Goal: Check status: Check status

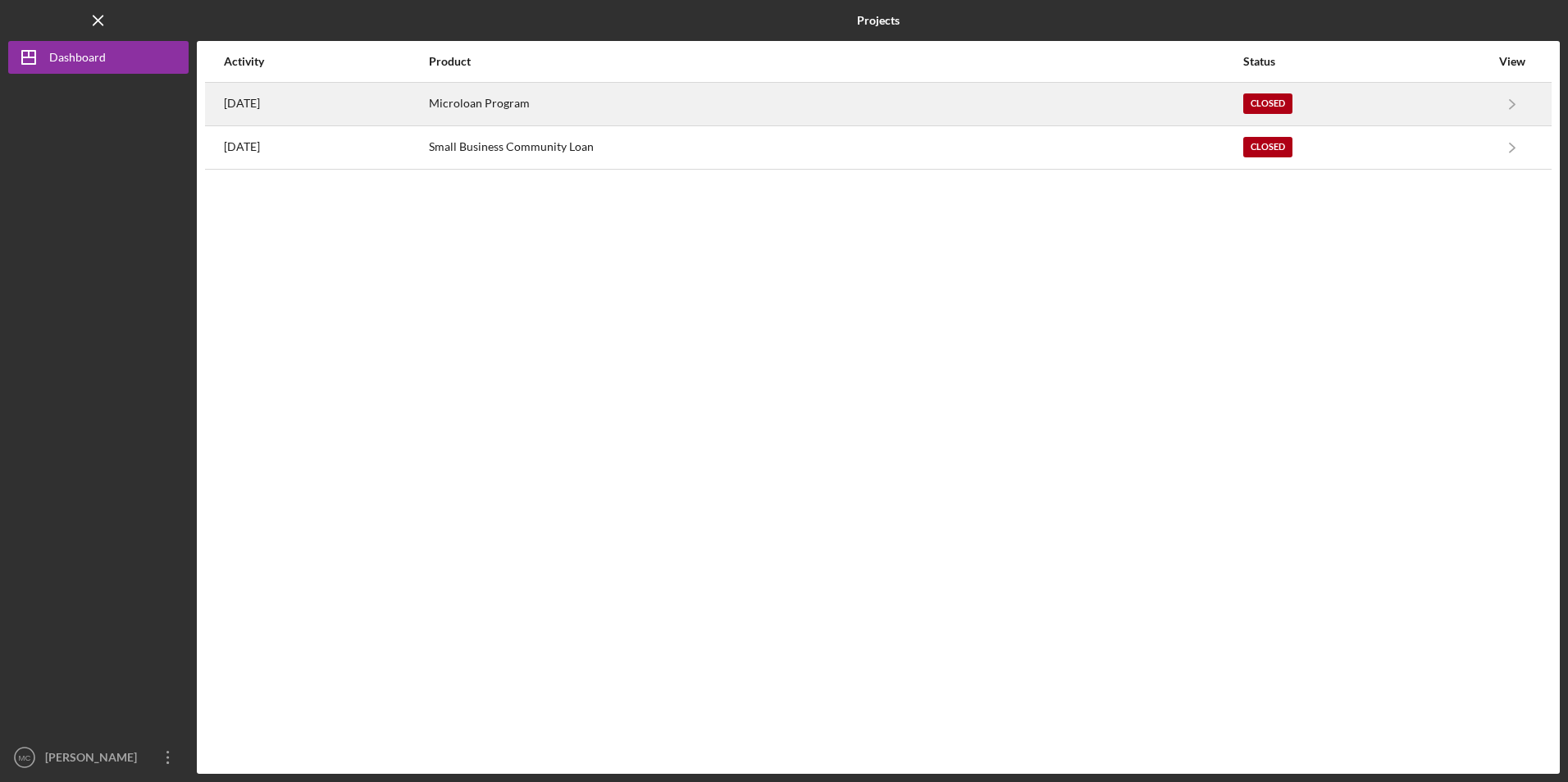
click at [343, 118] on div "[DATE]" at bounding box center [326, 103] width 203 height 41
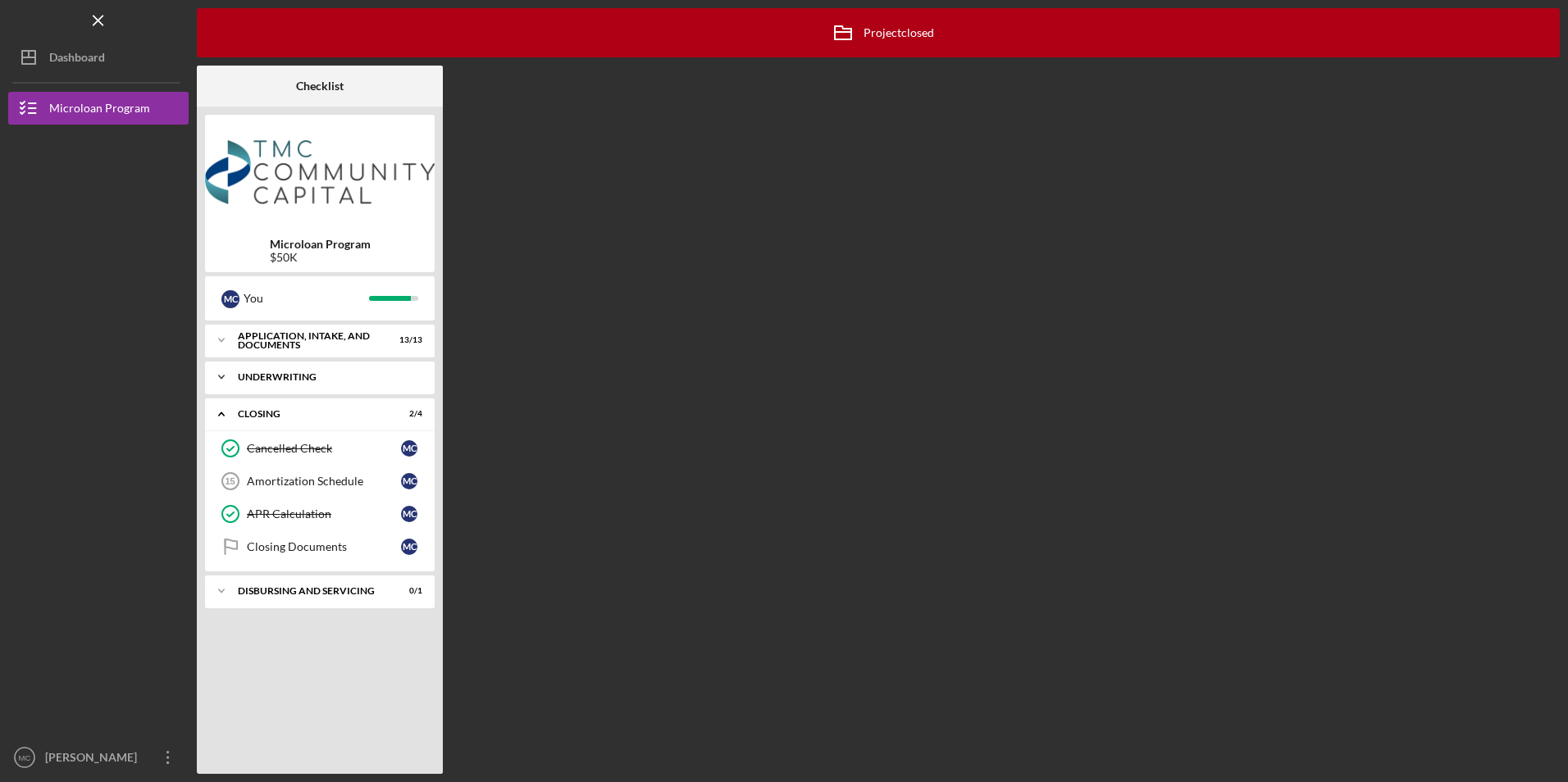
click at [290, 378] on div "Underwriting" at bounding box center [325, 377] width 176 height 10
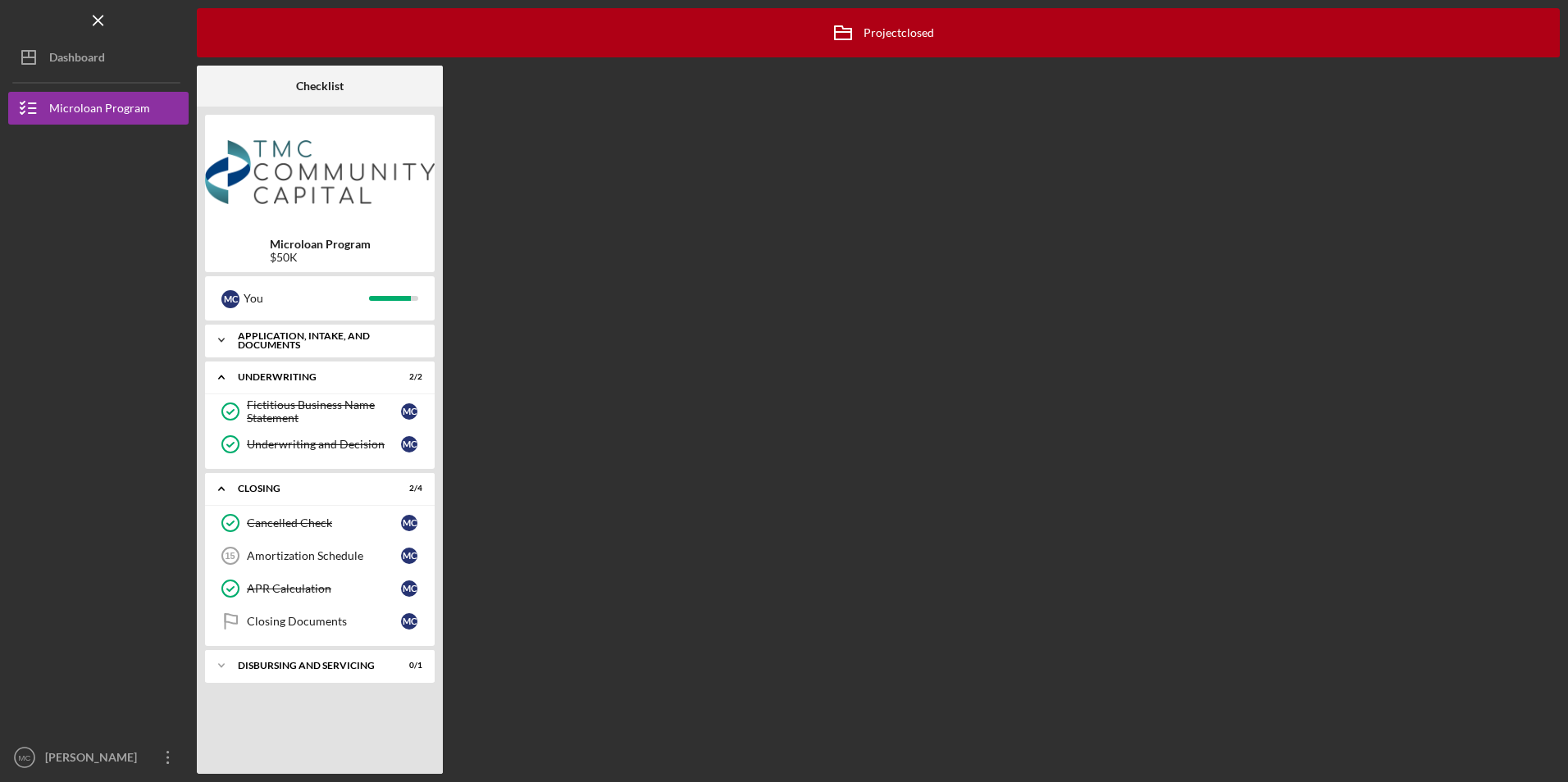
click at [296, 338] on div "Application, Intake, and Documents" at bounding box center [325, 341] width 176 height 19
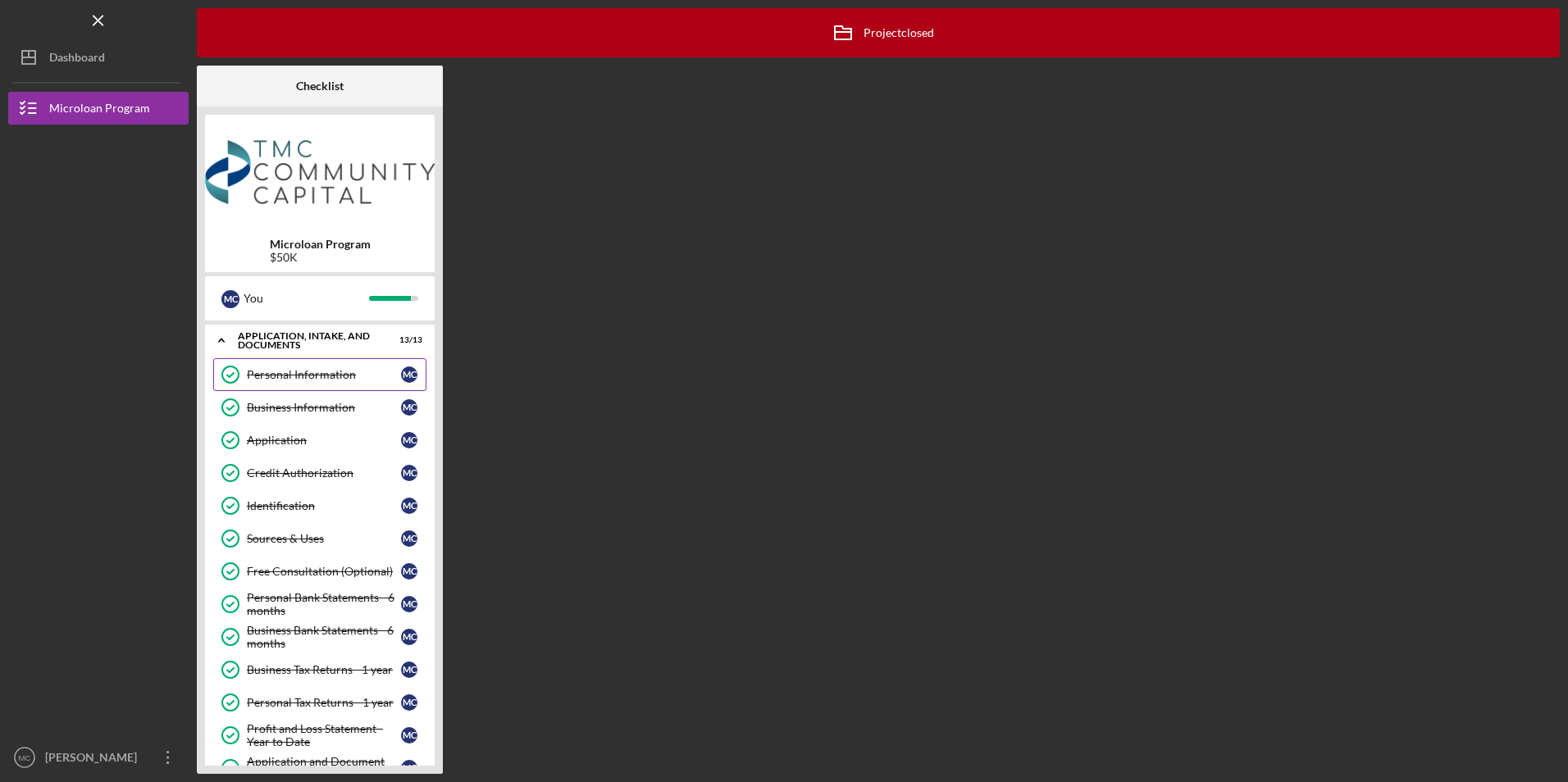
click at [311, 377] on div "Personal Information" at bounding box center [324, 374] width 154 height 13
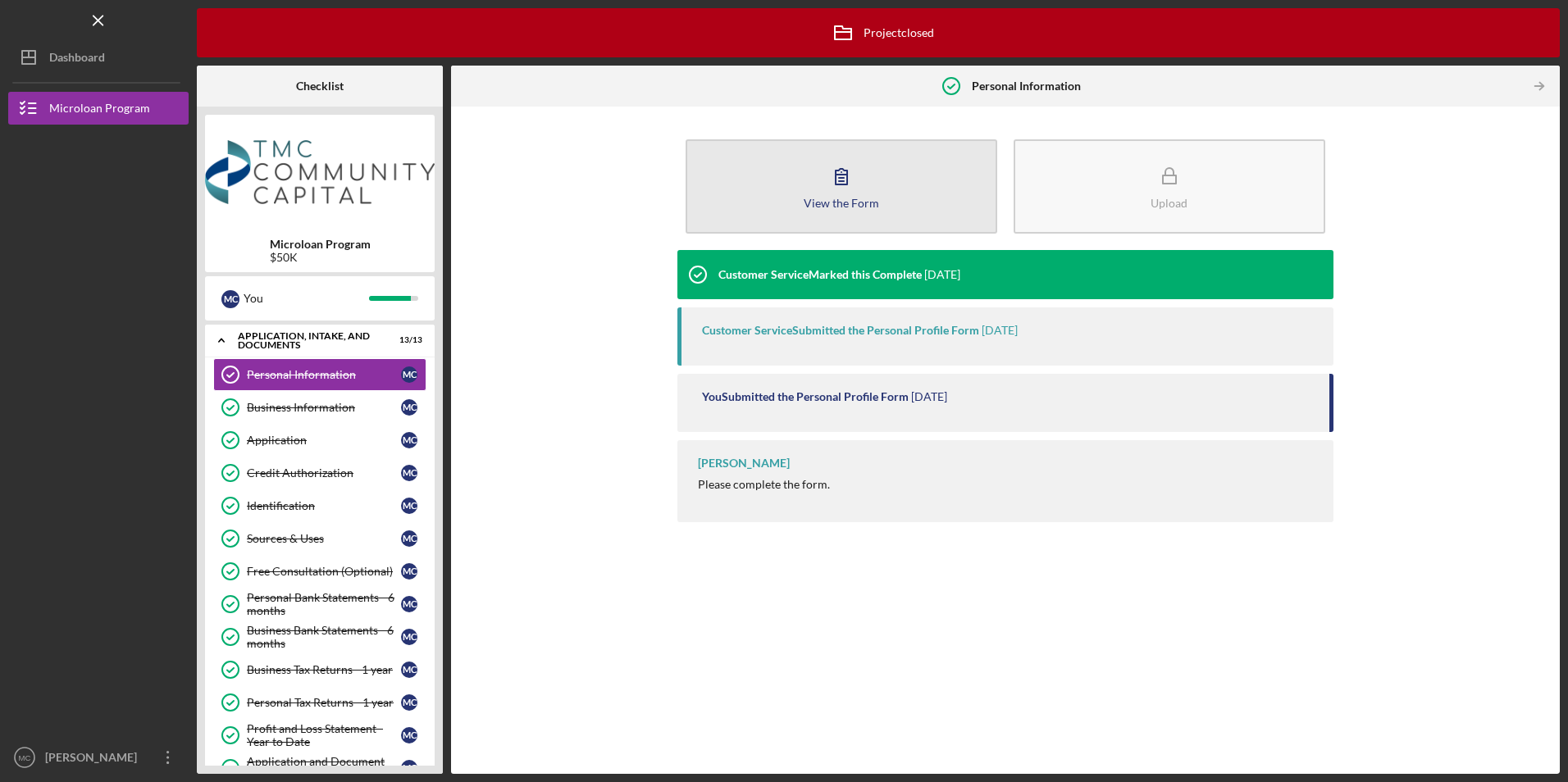
click at [830, 199] on div "View the Form" at bounding box center [841, 203] width 75 height 12
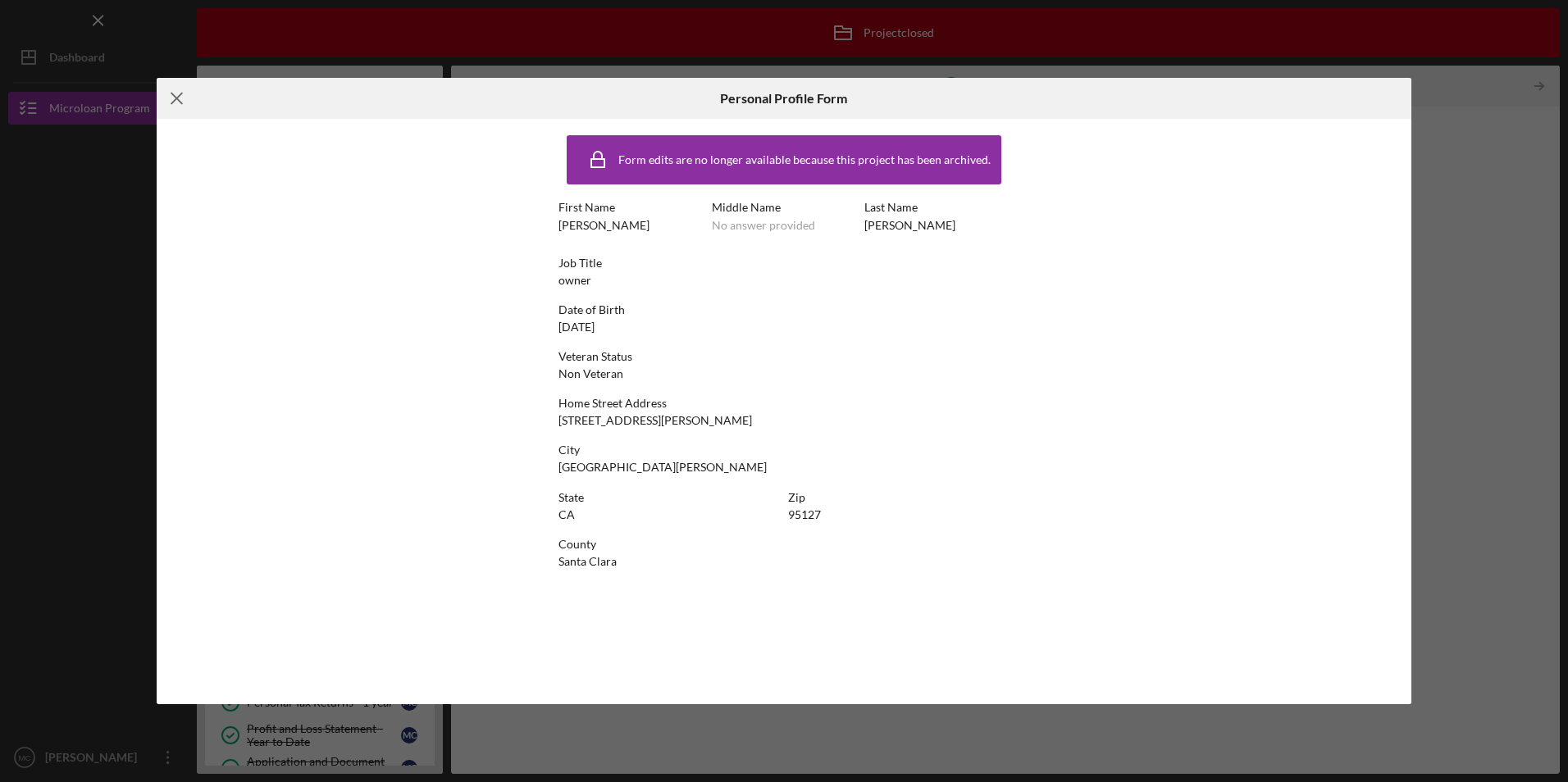
click at [173, 97] on icon "Icon/Menu Close" at bounding box center [177, 98] width 41 height 41
drag, startPoint x: 177, startPoint y: 95, endPoint x: 151, endPoint y: 83, distance: 28.6
click at [177, 95] on icon "Icon/Menu Close" at bounding box center [177, 98] width 41 height 41
drag, startPoint x: 173, startPoint y: 103, endPoint x: 168, endPoint y: 95, distance: 9.4
click at [173, 102] on line at bounding box center [177, 99] width 11 height 11
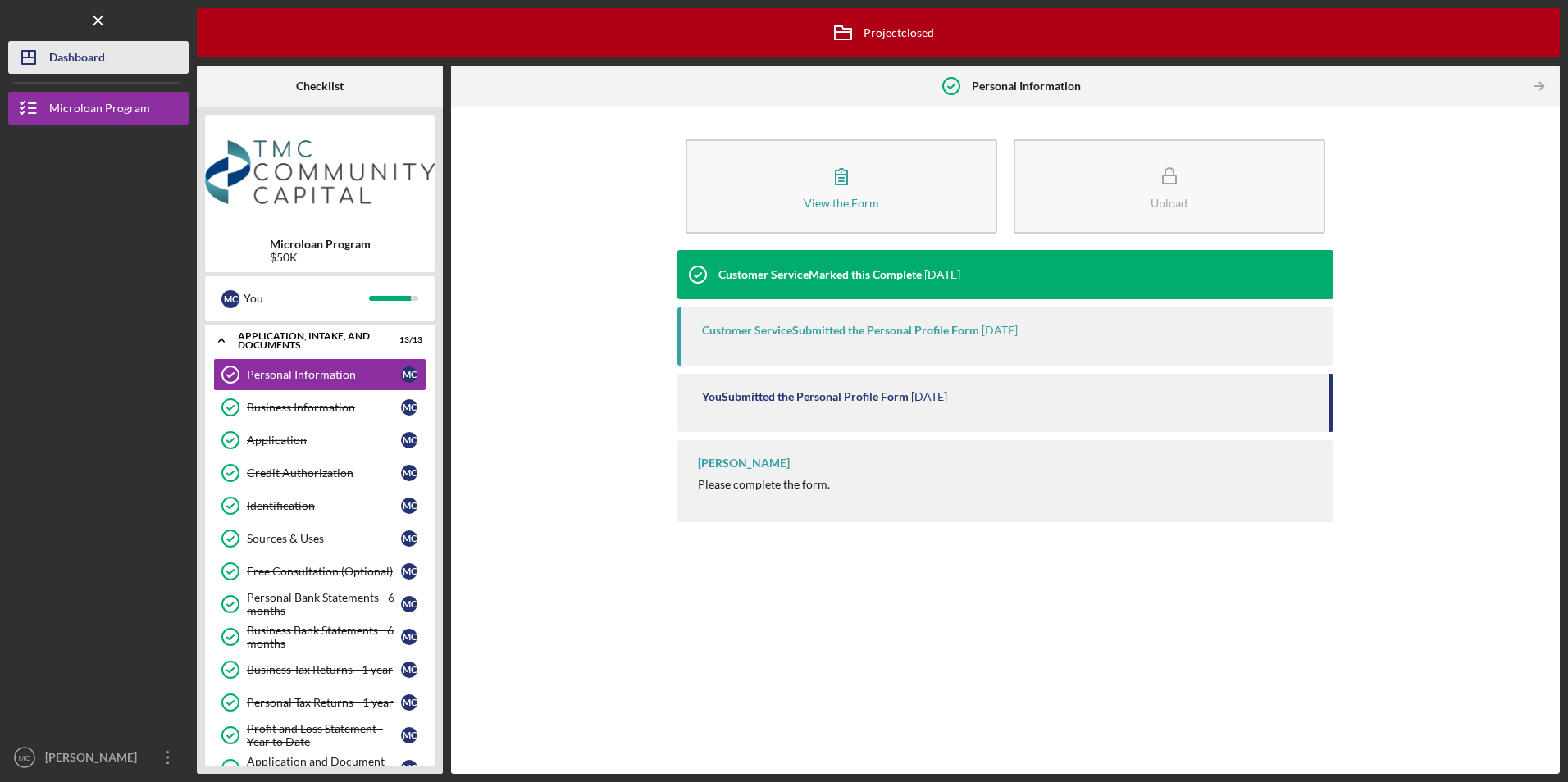
click at [78, 64] on div "Dashboard" at bounding box center [77, 60] width 56 height 37
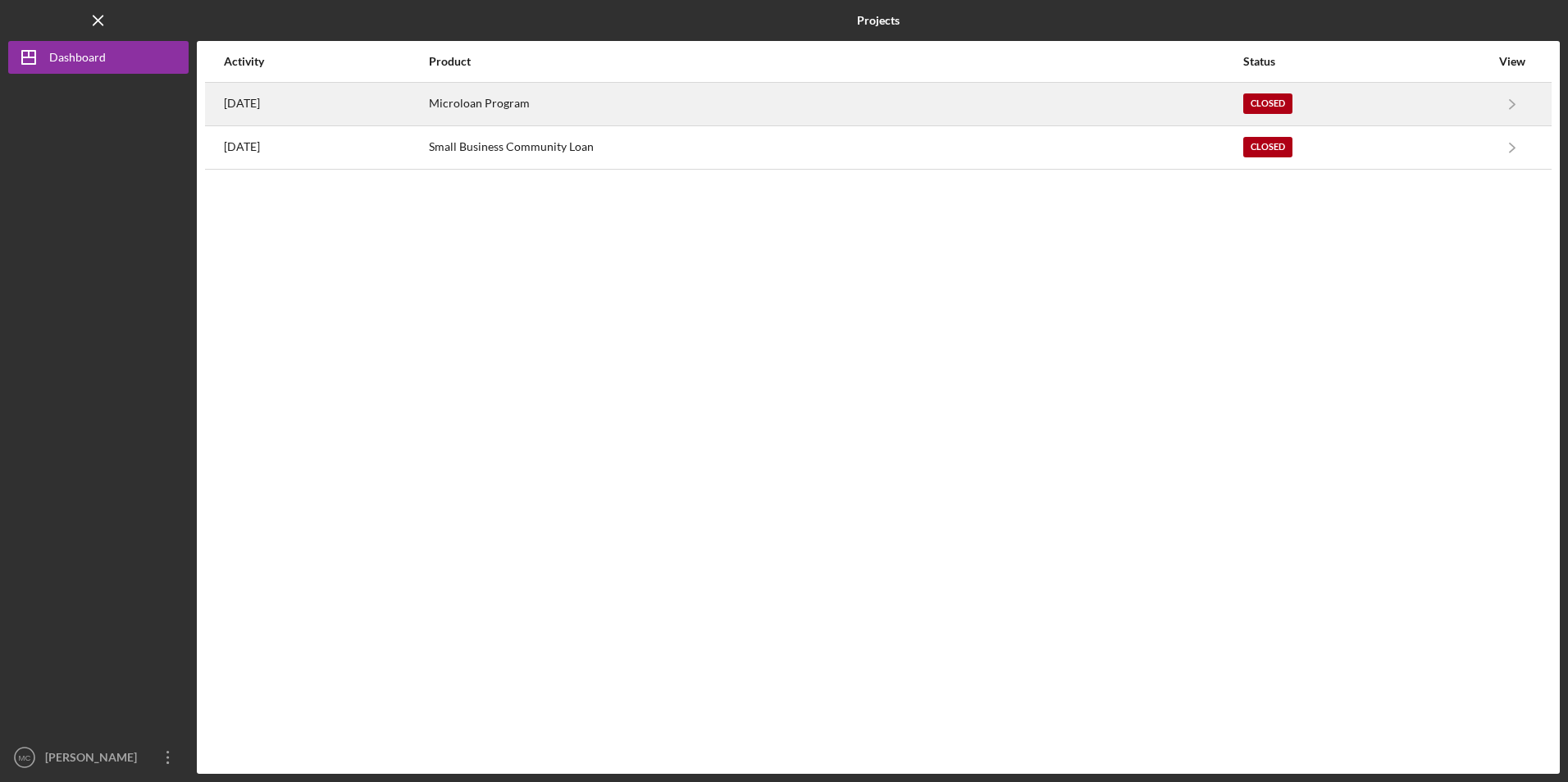
click at [282, 123] on div "[DATE]" at bounding box center [326, 103] width 203 height 41
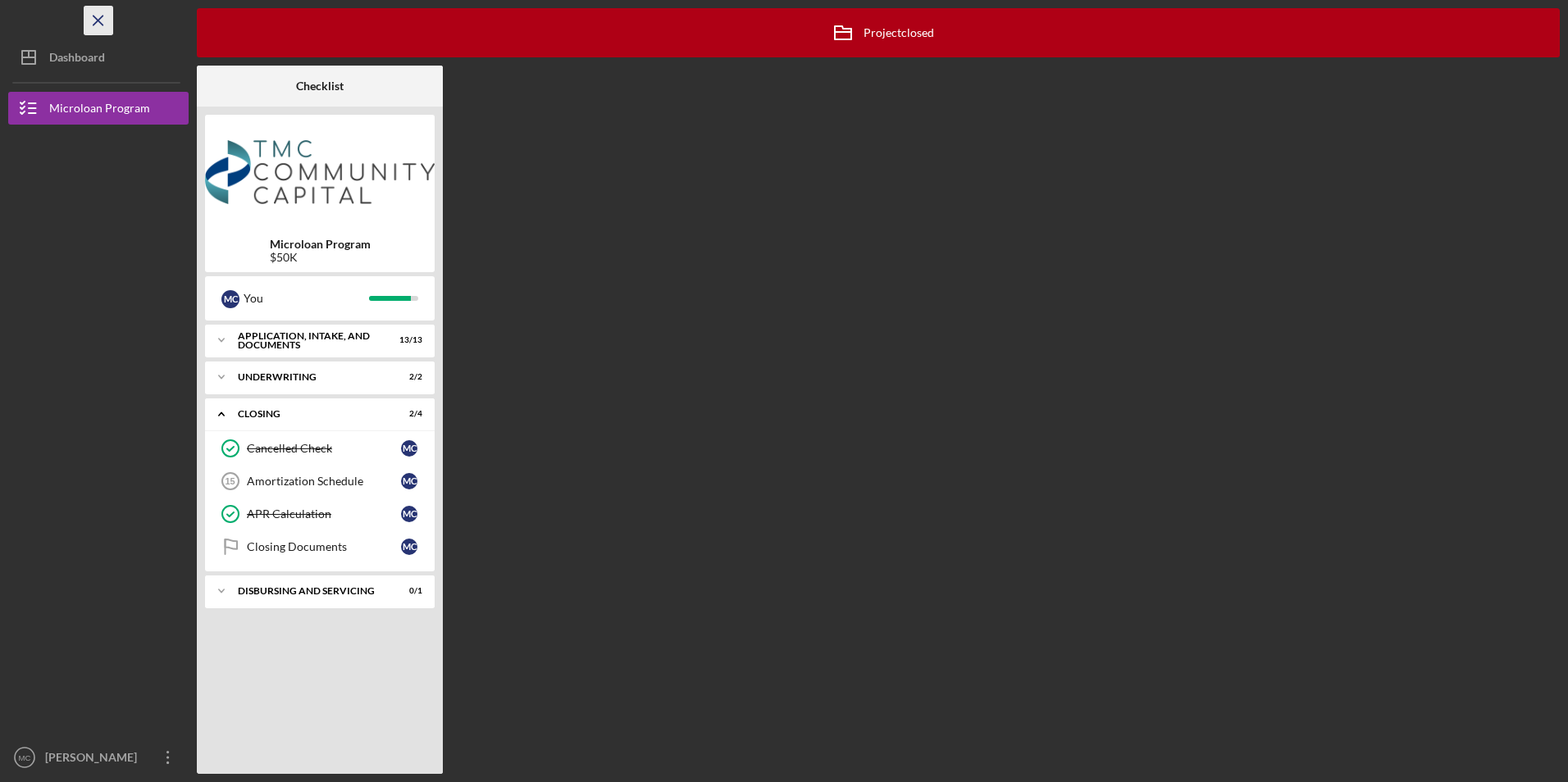
click at [97, 13] on icon "Icon/Menu Close" at bounding box center [99, 21] width 37 height 37
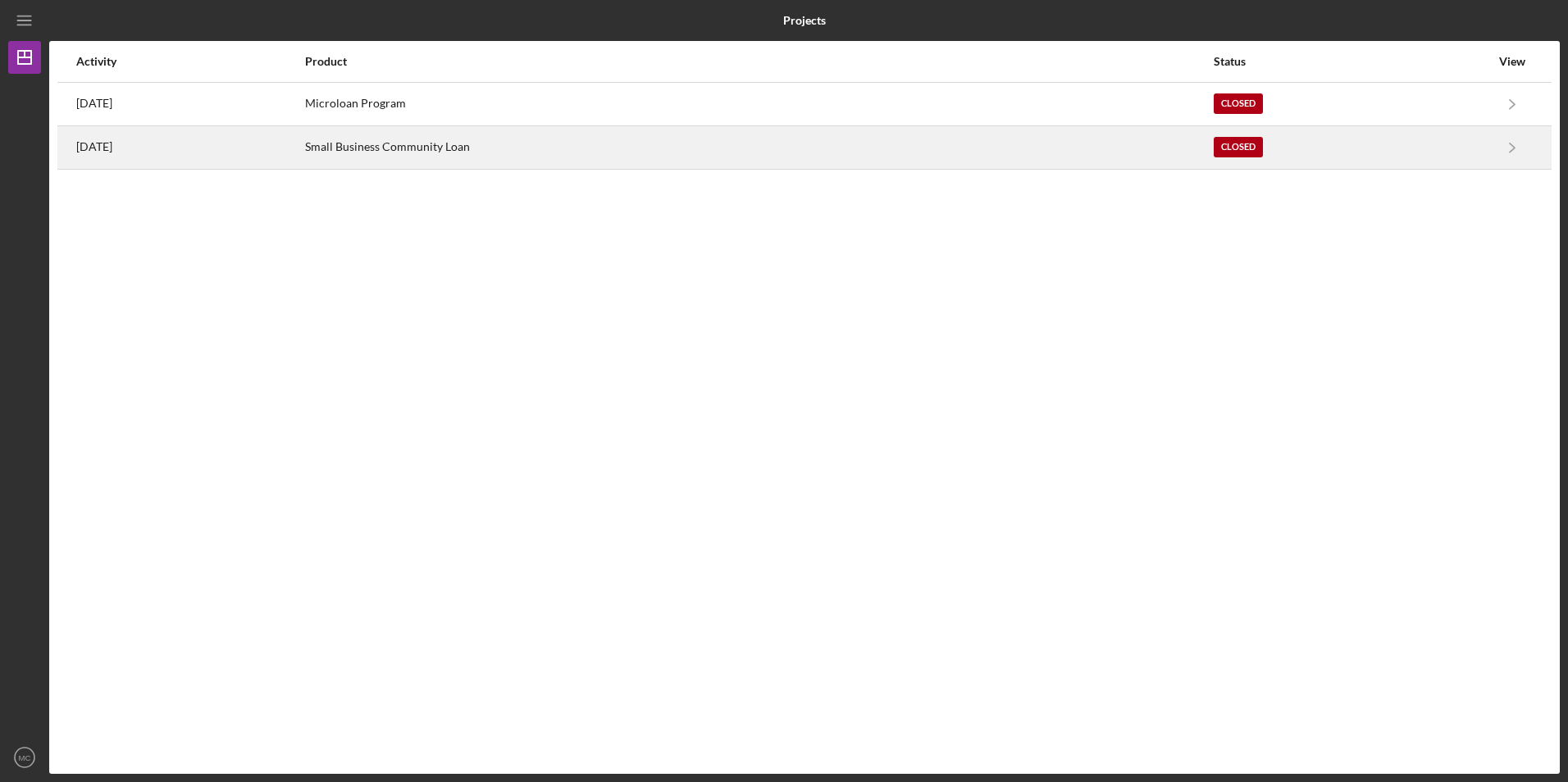
click at [303, 148] on div "[DATE]" at bounding box center [189, 147] width 227 height 41
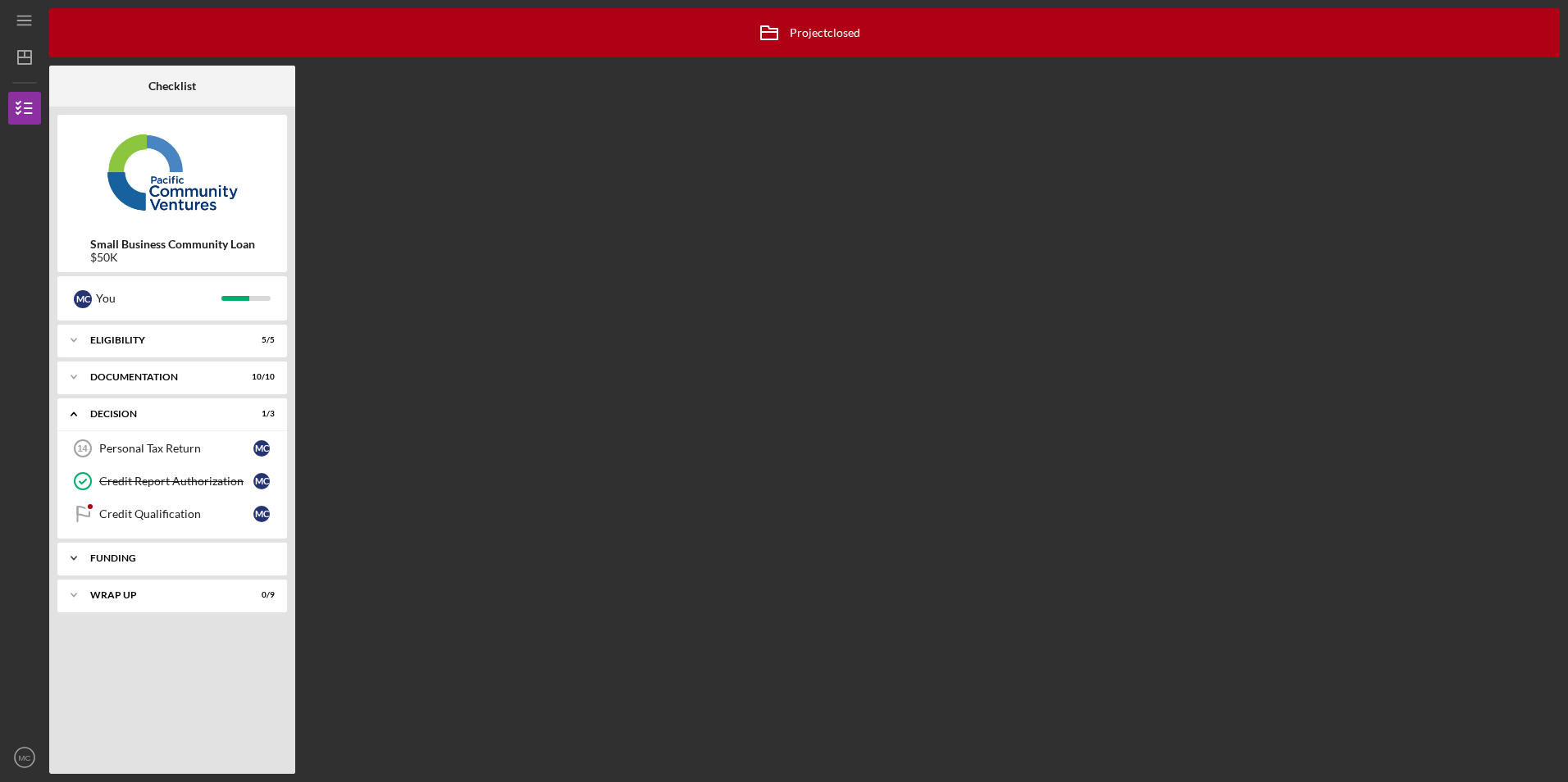
click at [154, 555] on div "Funding" at bounding box center [178, 558] width 176 height 10
click at [116, 377] on div "Documentation" at bounding box center [178, 377] width 176 height 10
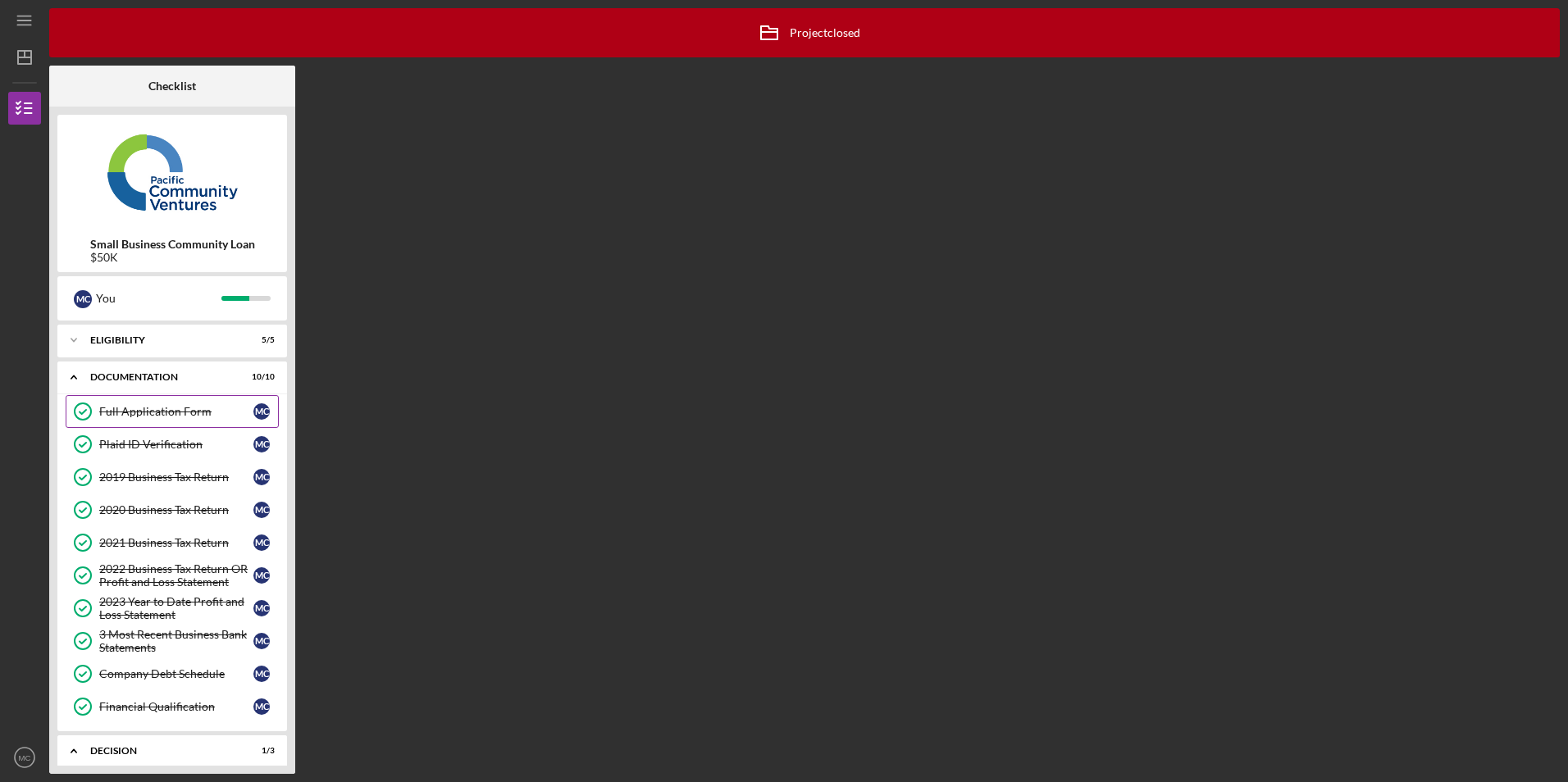
click at [154, 415] on div "Full Application Form" at bounding box center [176, 411] width 154 height 13
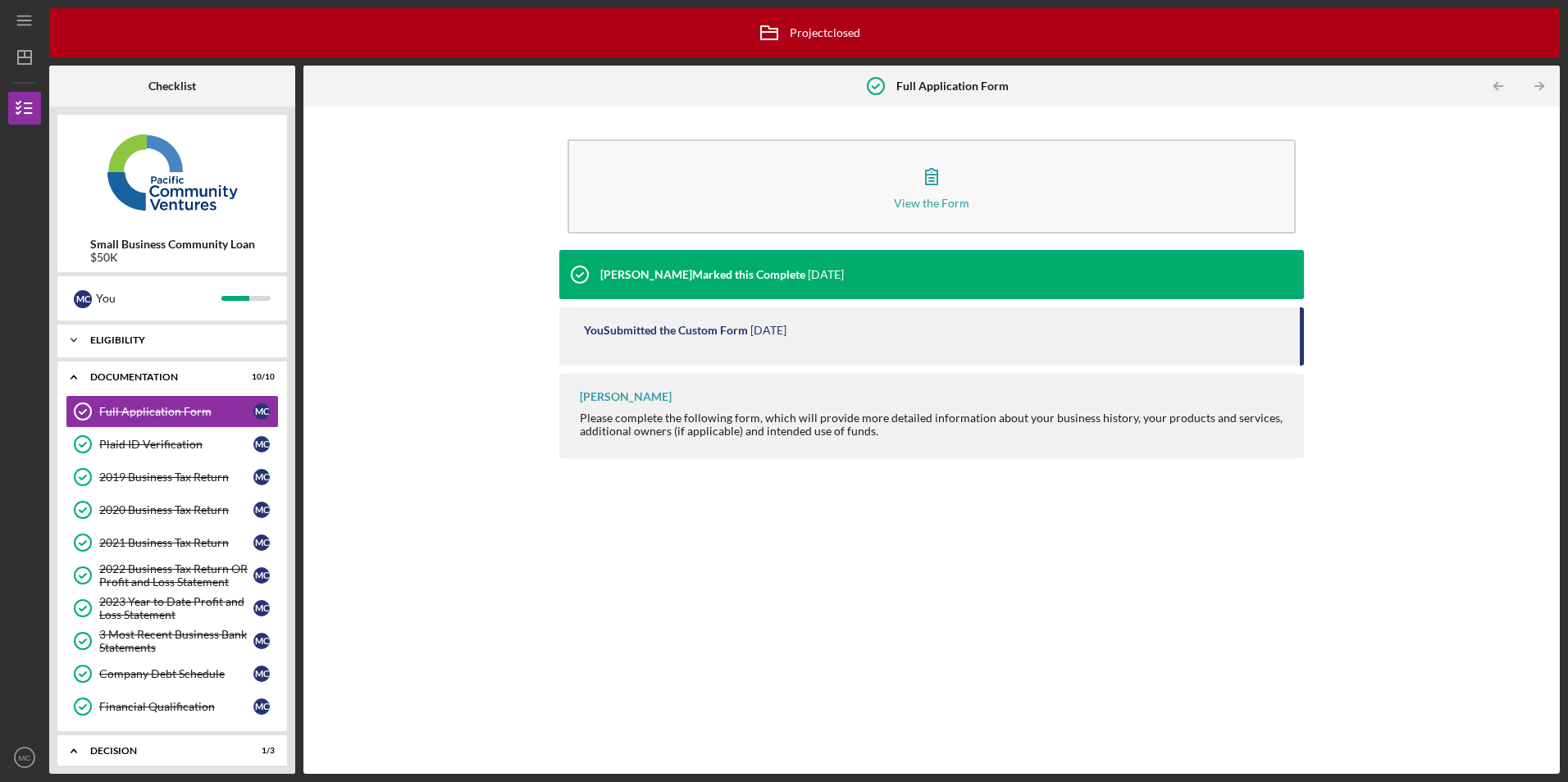
click at [159, 345] on div "Icon/Expander Eligibility 5 / 5" at bounding box center [173, 340] width 230 height 32
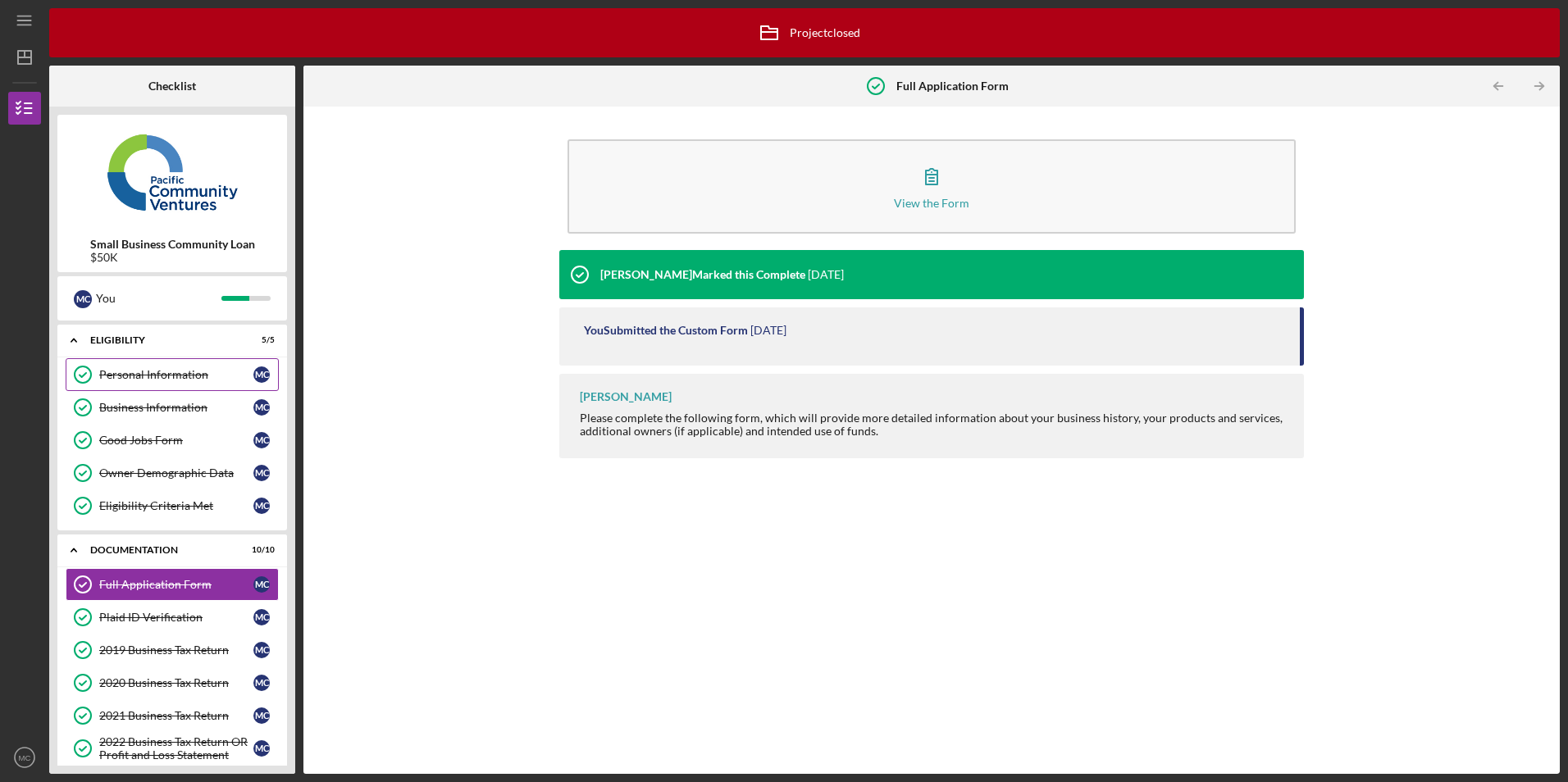
click at [152, 378] on div "Personal Information" at bounding box center [176, 374] width 154 height 13
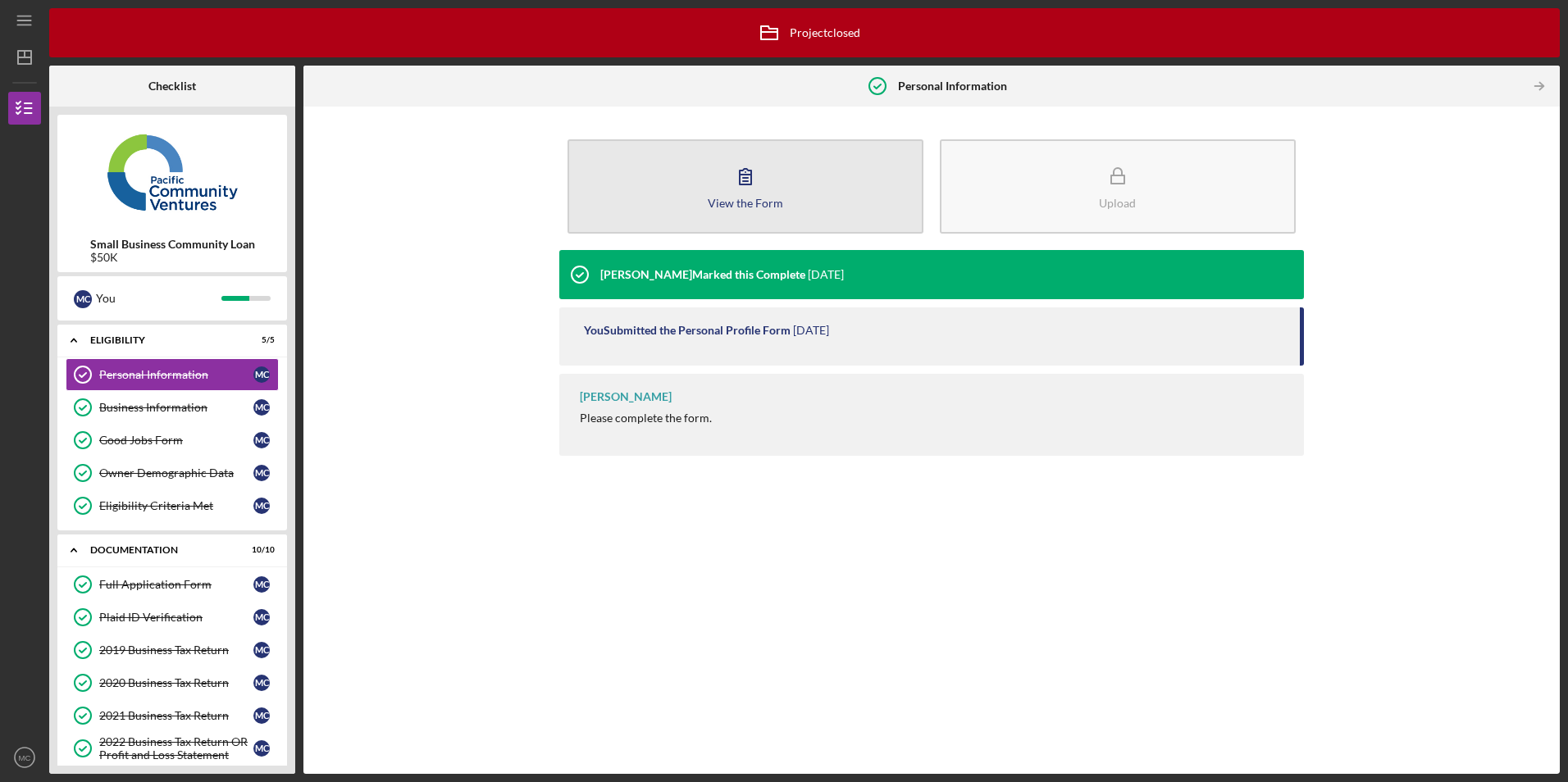
click at [842, 196] on button "View the Form Form" at bounding box center [745, 187] width 356 height 95
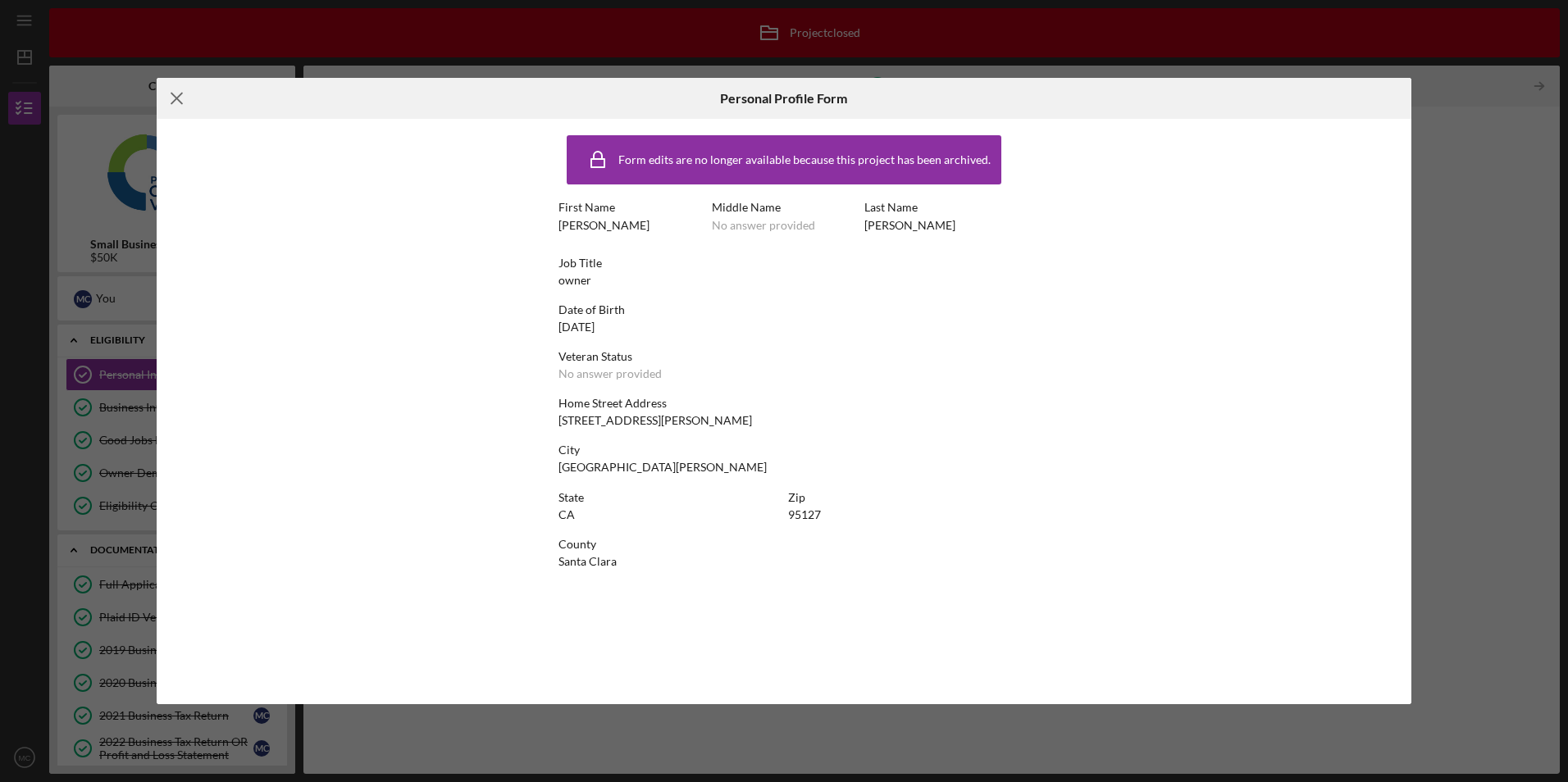
click at [179, 94] on icon "Icon/Menu Close" at bounding box center [177, 98] width 41 height 41
